Goal: Navigation & Orientation: Find specific page/section

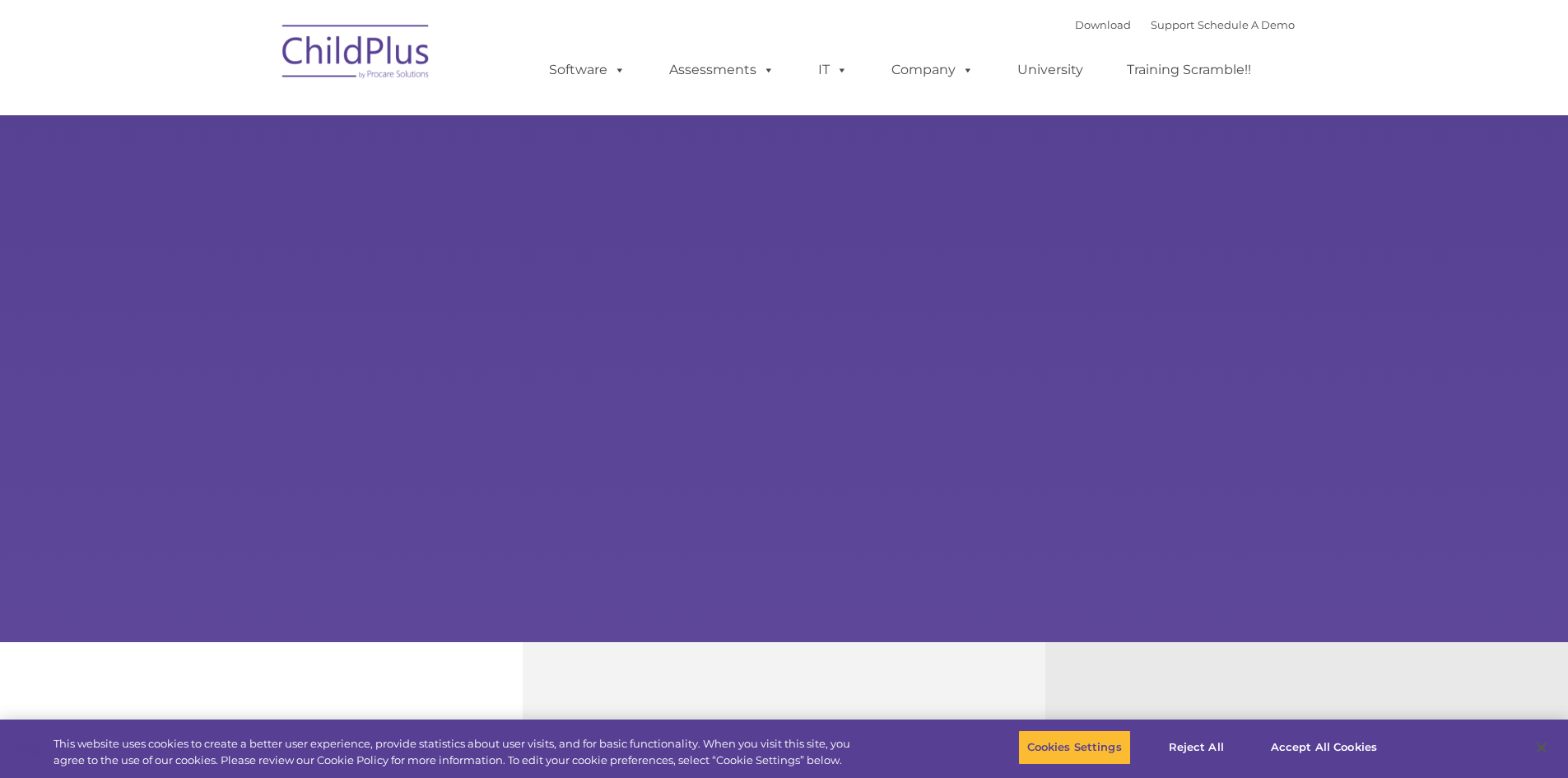
select select "MEDIUM"
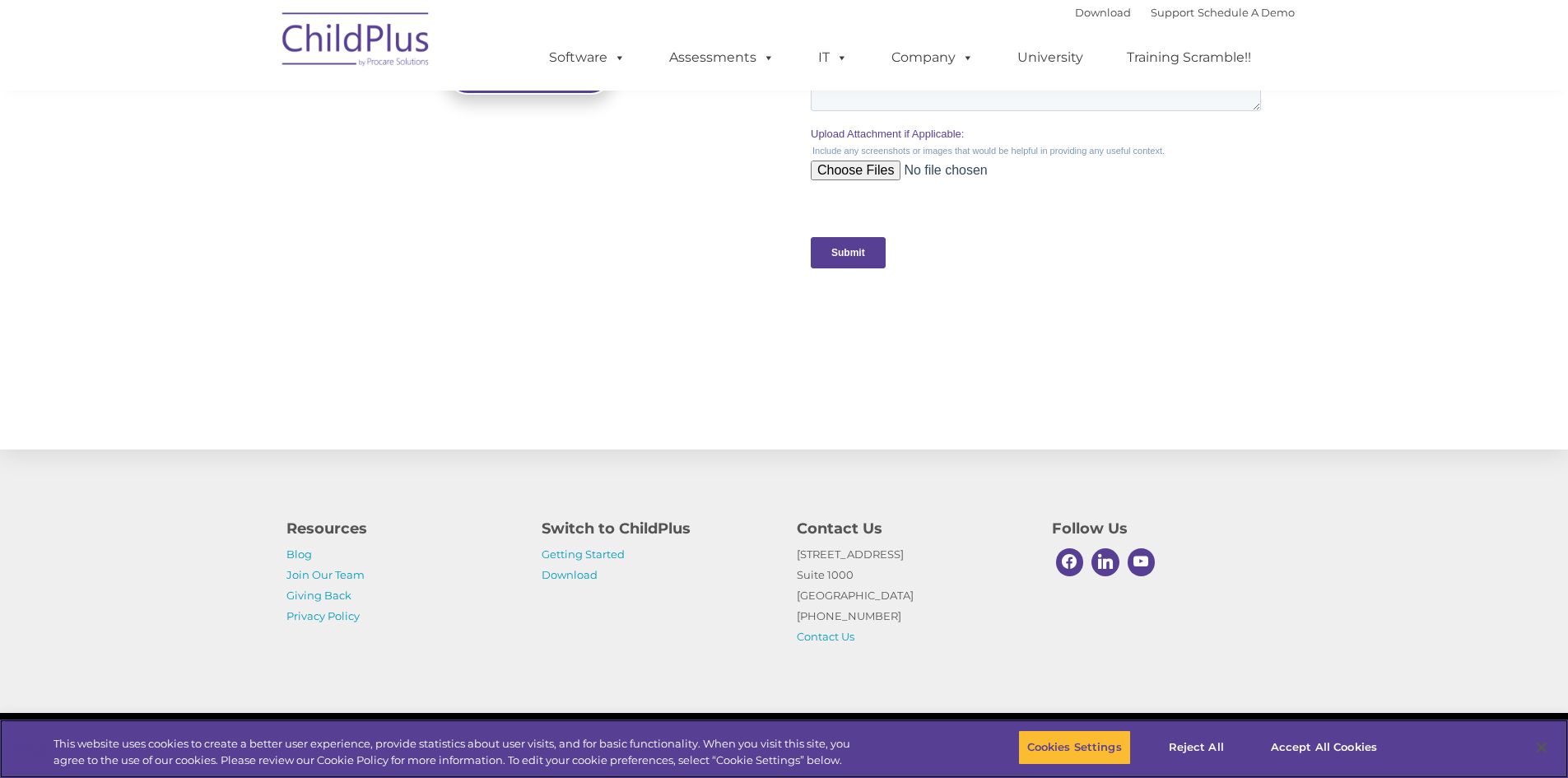
scroll to position [1587, 0]
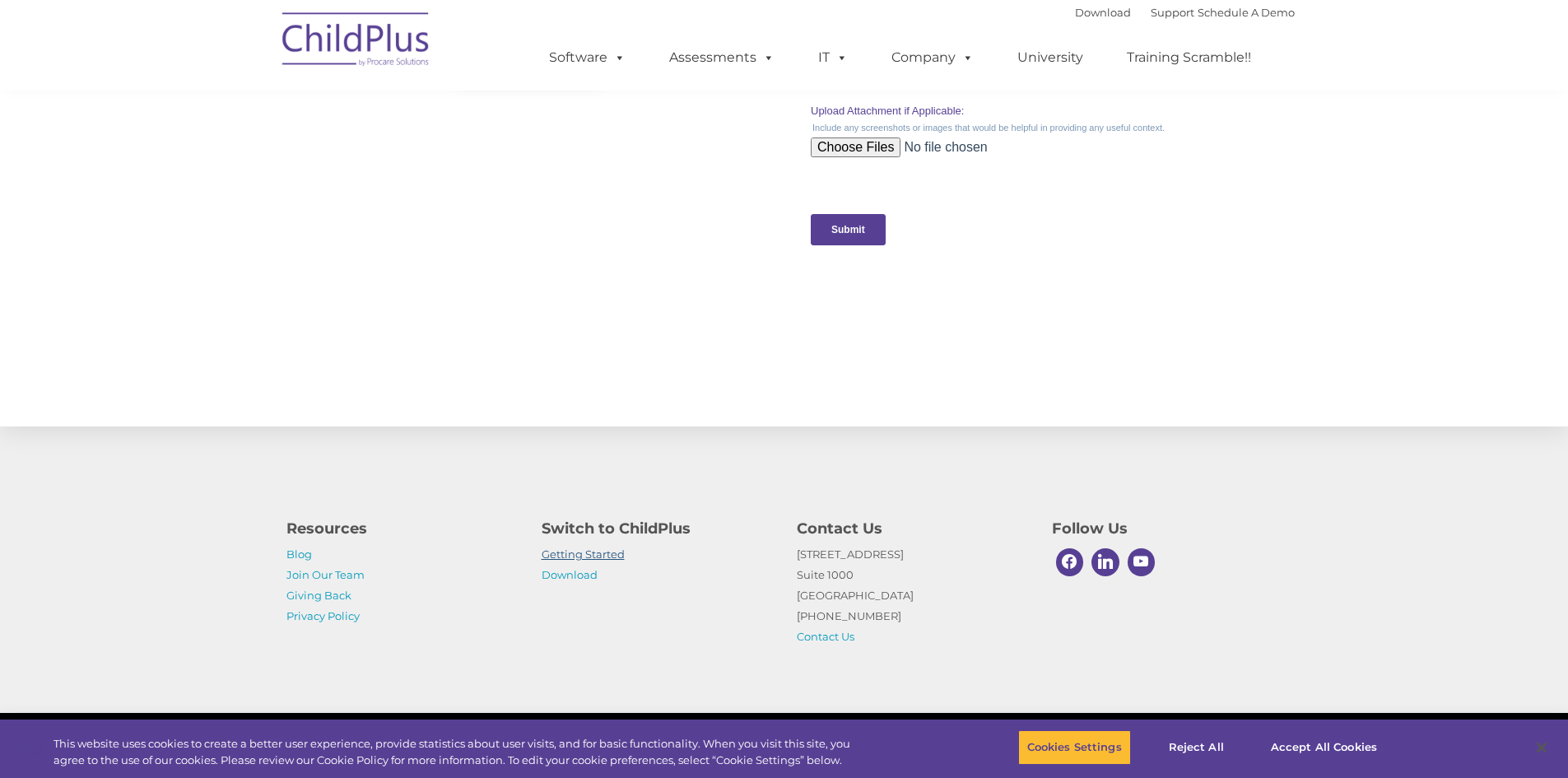
click at [601, 555] on link "Getting Started" at bounding box center [583, 554] width 83 height 13
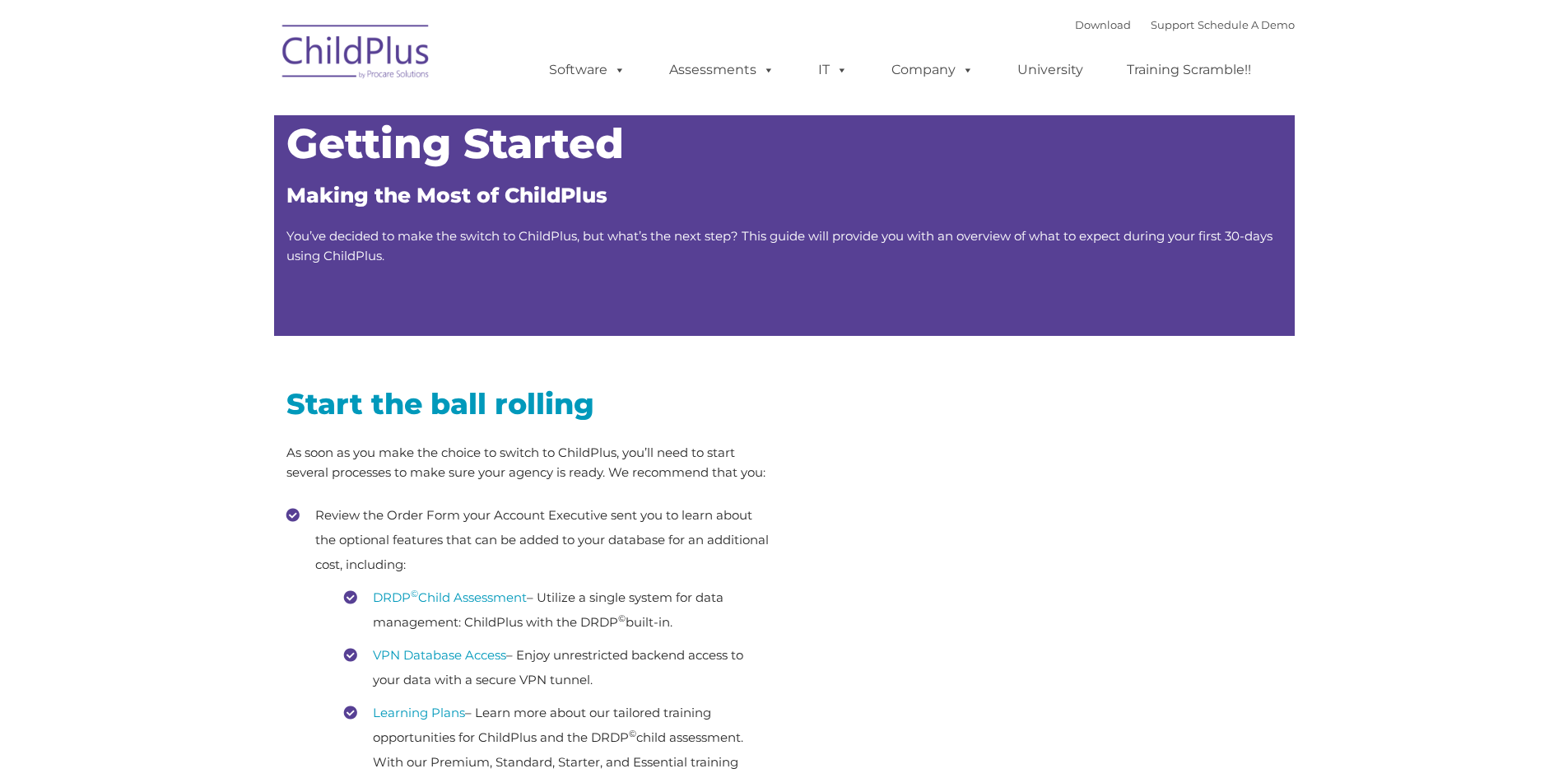
type input ""
